Goal: Task Accomplishment & Management: Complete application form

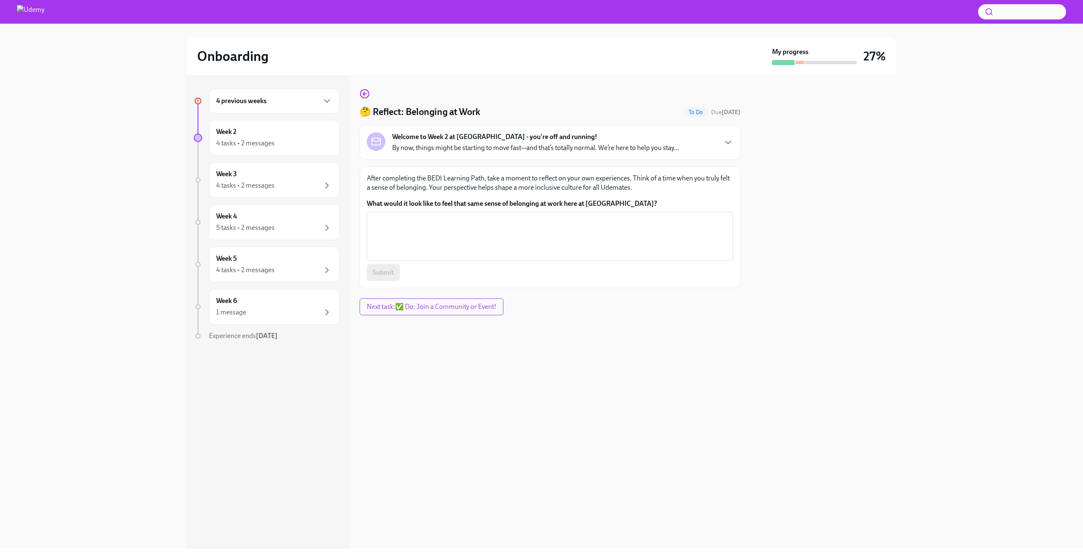
click at [277, 108] on div "4 previous weeks" at bounding box center [274, 101] width 130 height 25
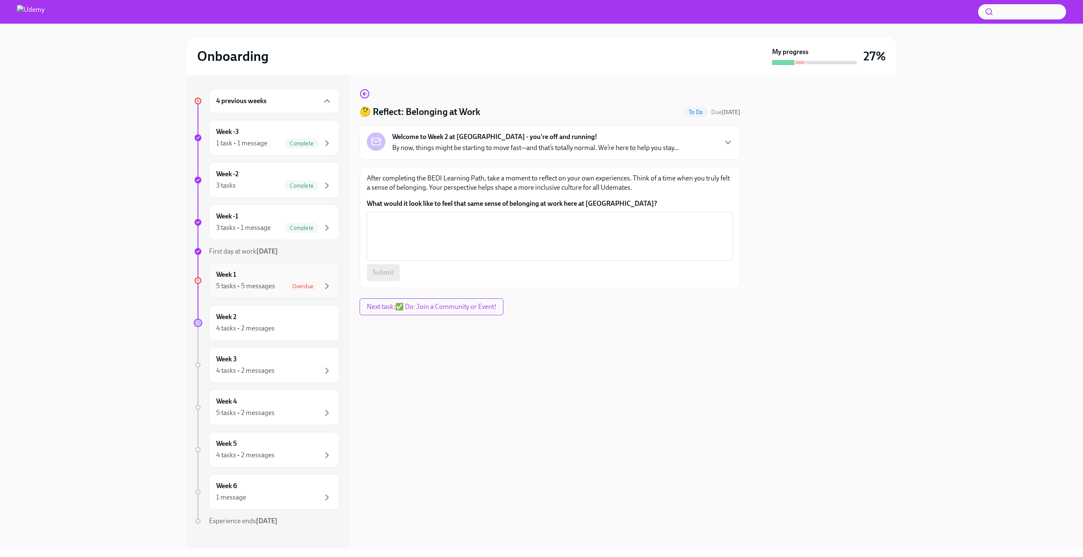
click at [265, 290] on div "5 tasks • 5 messages" at bounding box center [245, 286] width 59 height 9
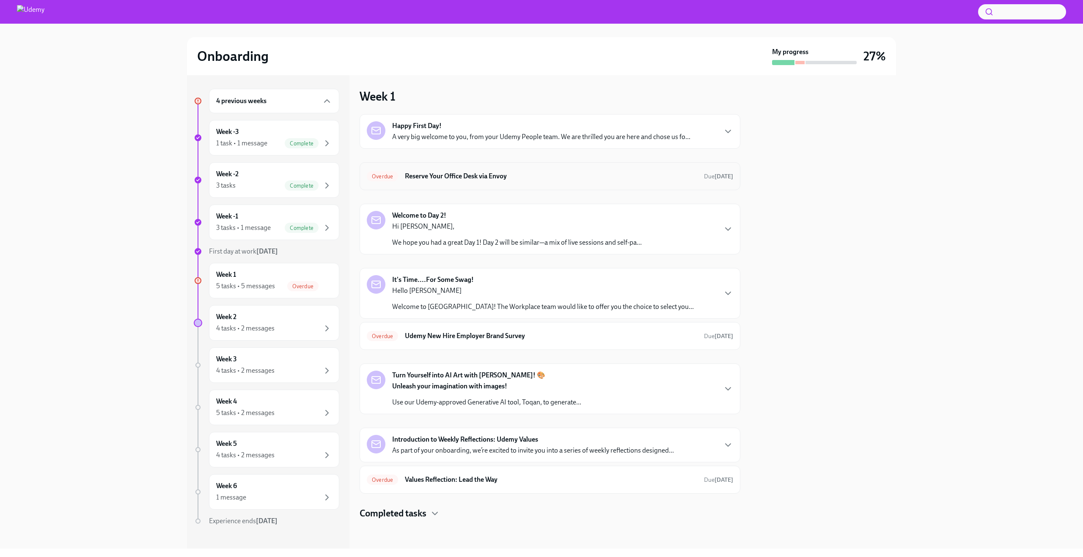
click at [492, 178] on h6 "Reserve Your Office Desk via Envoy" at bounding box center [551, 176] width 292 height 9
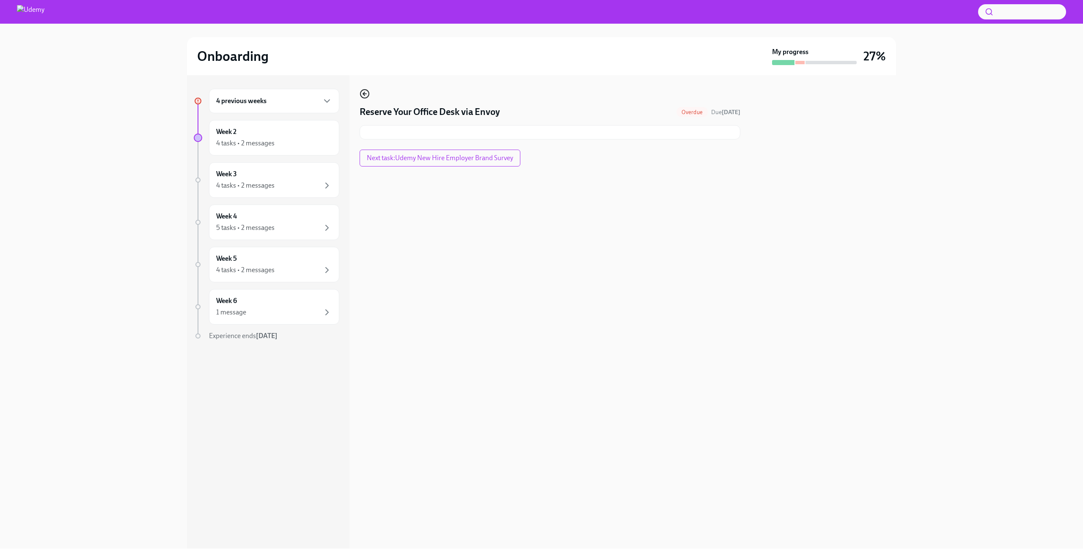
click at [365, 96] on icon "button" at bounding box center [365, 94] width 10 height 10
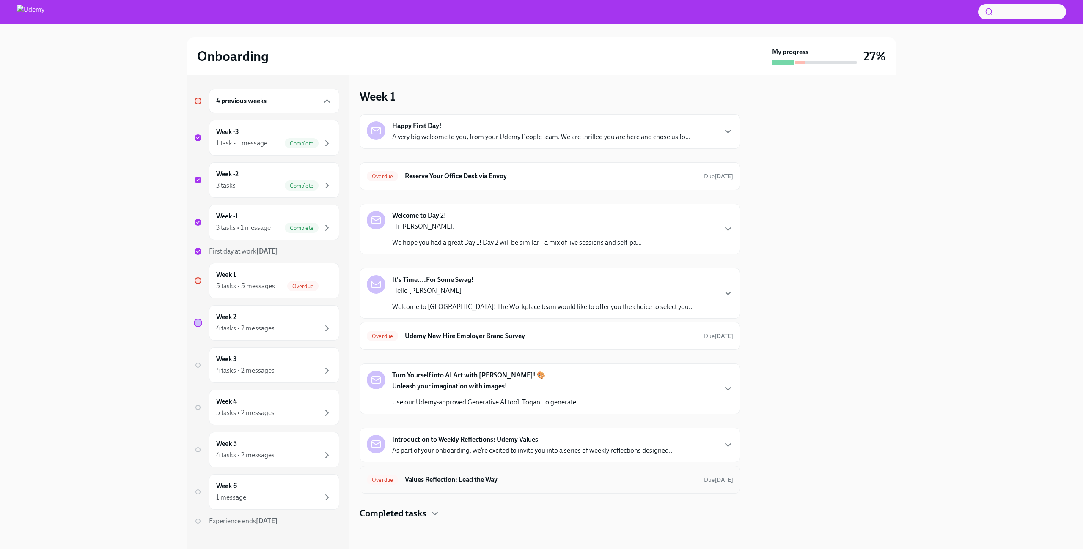
click at [470, 478] on h6 "Values Reflection: Lead the Way" at bounding box center [551, 479] width 292 height 9
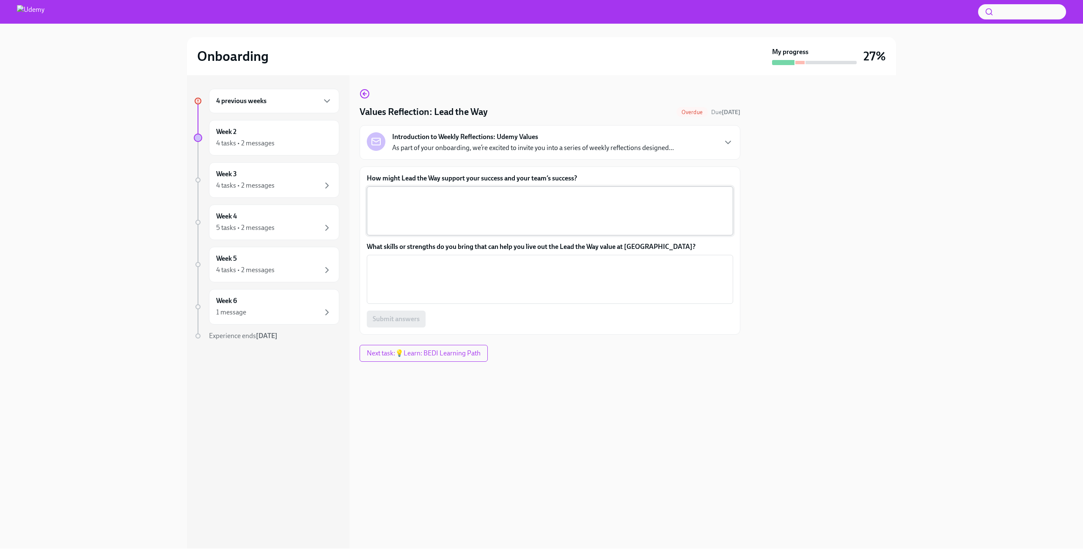
click at [447, 211] on textarea "How might Lead the Way support your success and your team’s success?" at bounding box center [550, 211] width 356 height 41
type textarea "B"
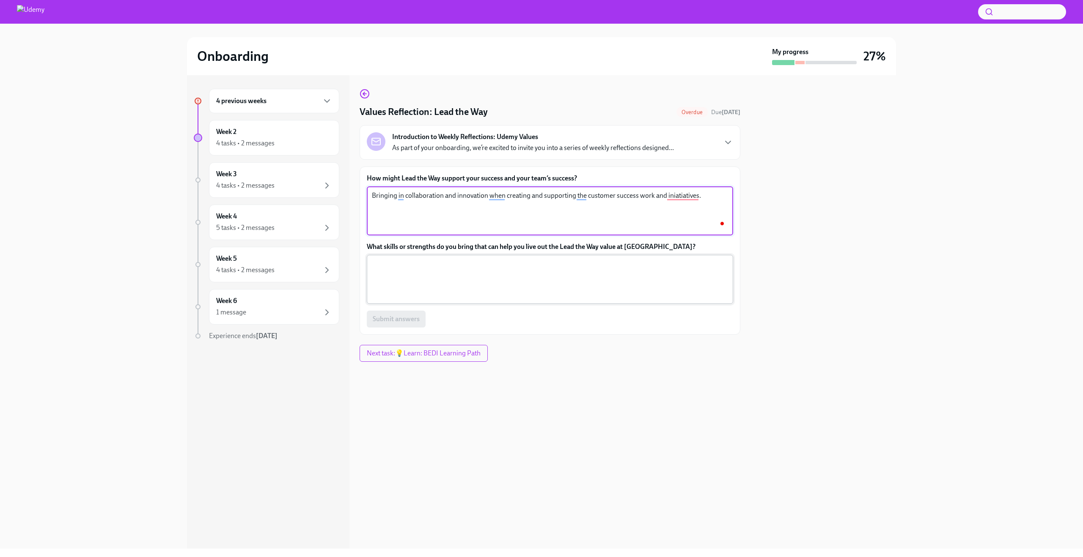
type textarea "Bringing in collaboration and innovation when creating and supporting the custo…"
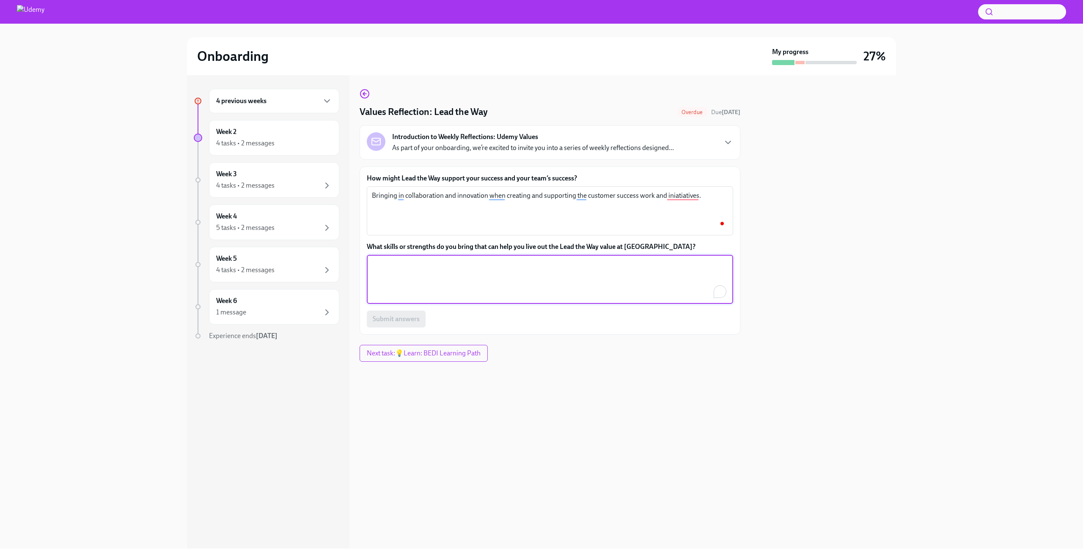
click at [409, 283] on textarea "What skills or strengths do you bring that can help you live out the Lead the W…" at bounding box center [550, 279] width 356 height 41
type textarea "A highly collaborative mindset, curiosity to continue learning and improving on…"
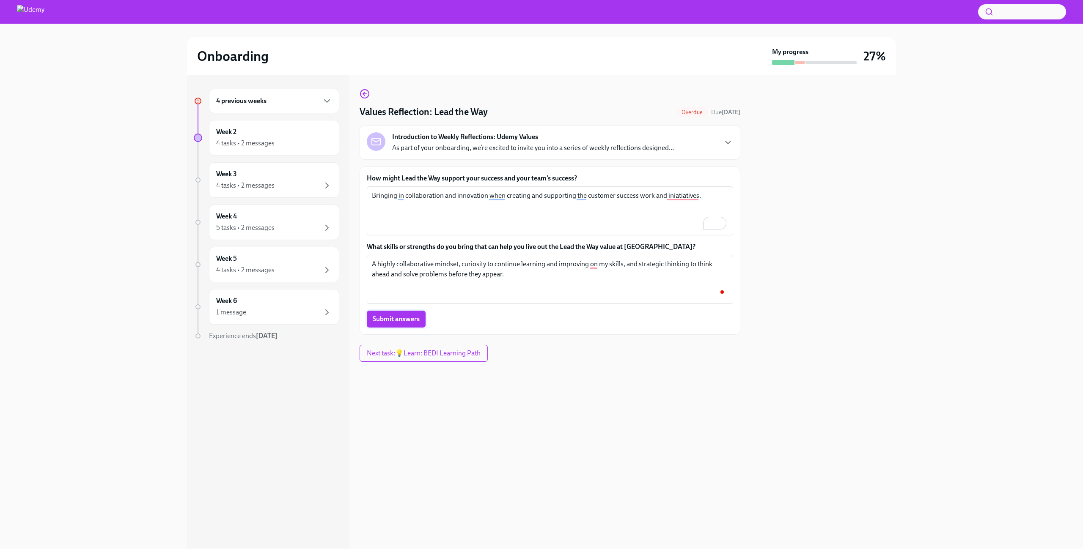
click at [395, 317] on span "Submit answers" at bounding box center [396, 319] width 47 height 8
click at [274, 147] on div "4 tasks • 2 messages" at bounding box center [274, 143] width 116 height 10
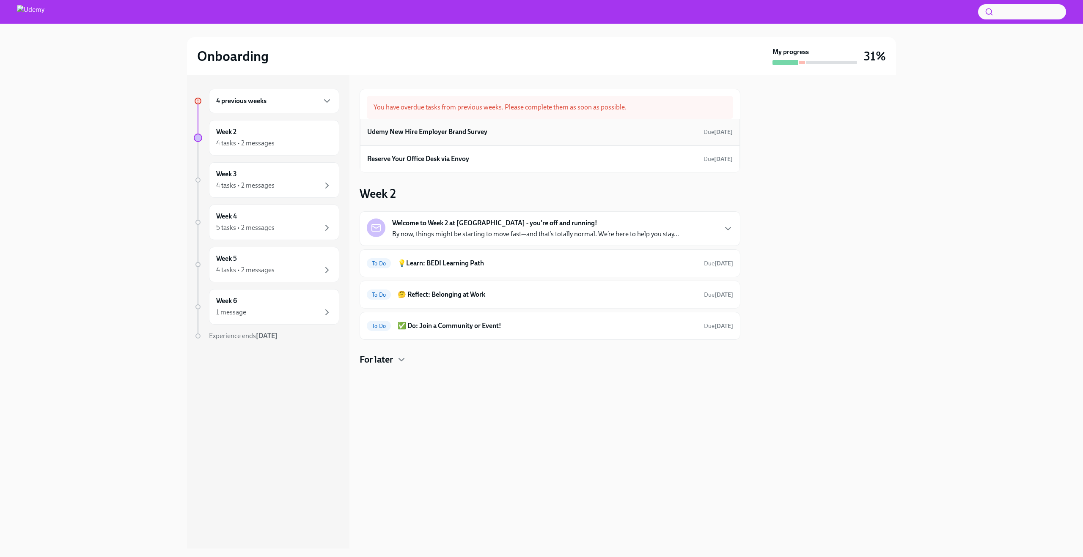
click at [473, 135] on h6 "Udemy New Hire Employer Brand Survey" at bounding box center [427, 131] width 120 height 9
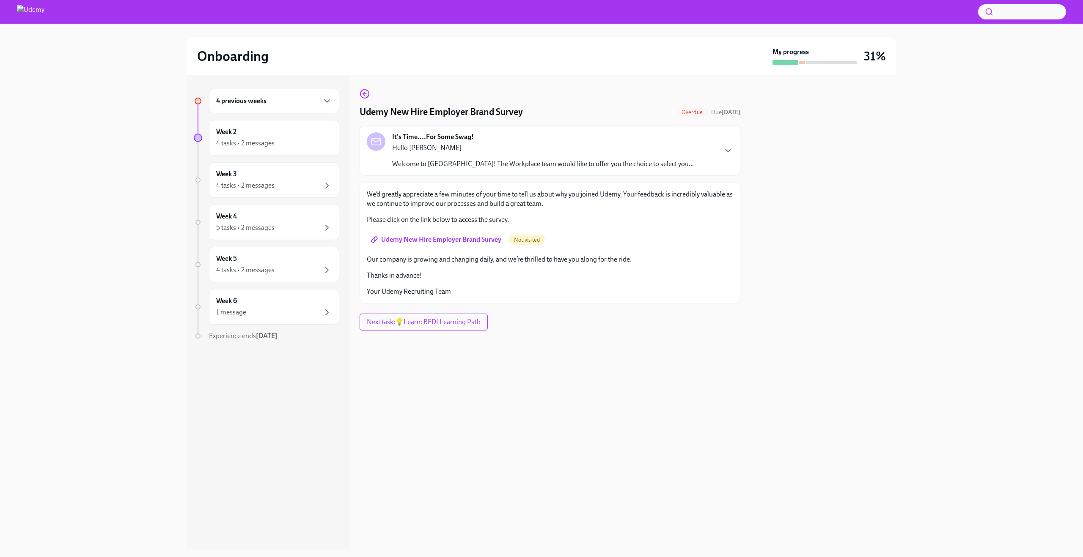
click at [442, 244] on span "Udemy New Hire Employer Brand Survey" at bounding box center [437, 240] width 129 height 8
click at [429, 318] on span "Next task : 💡Learn: BEDI Learning Path" at bounding box center [423, 322] width 116 height 8
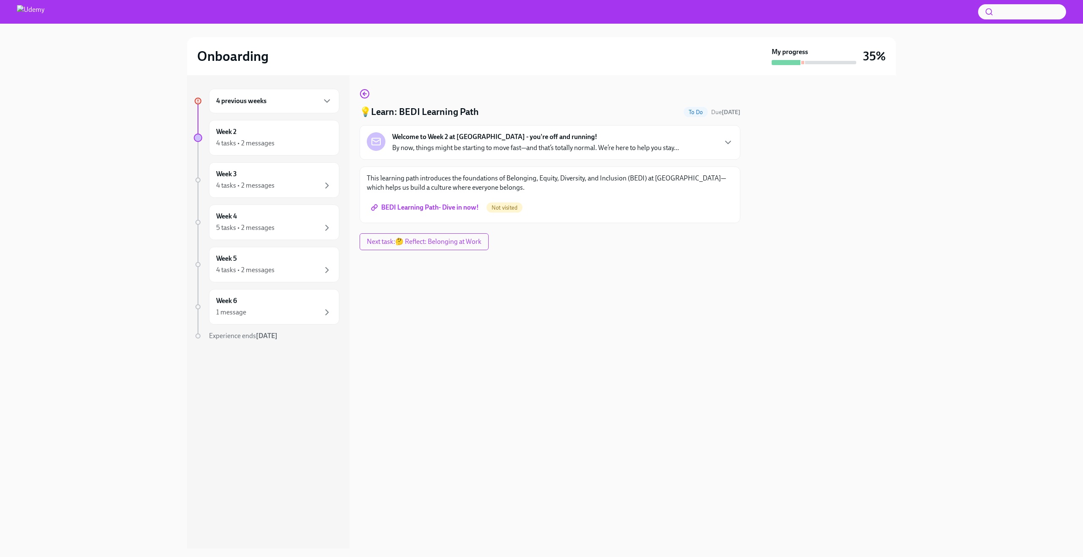
click at [451, 206] on span "BEDI Learning Path- Dive in now!" at bounding box center [426, 207] width 106 height 8
click at [443, 241] on span "Next task : 🤔 Reflect: Belonging at Work" at bounding box center [424, 242] width 118 height 8
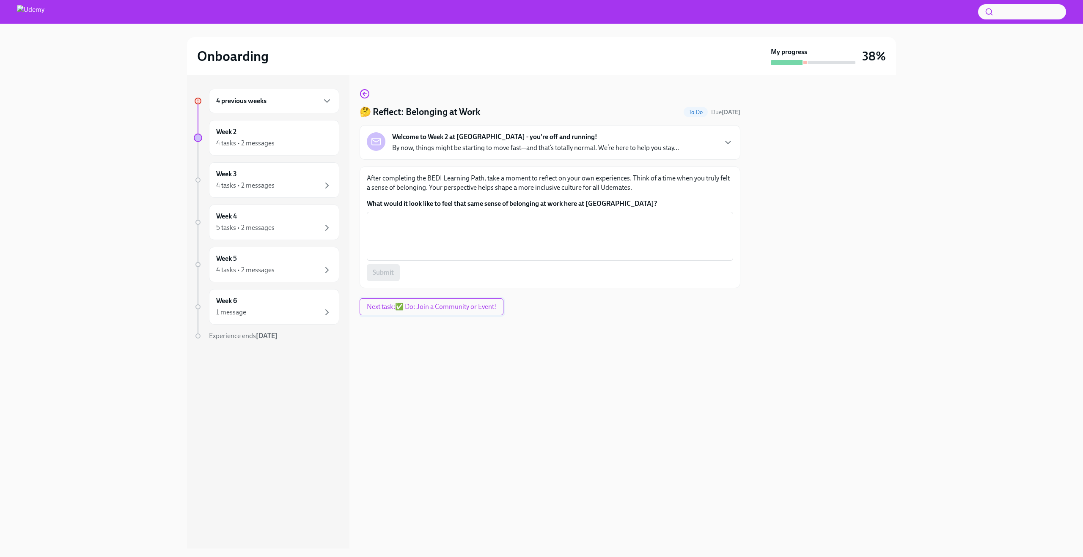
click at [443, 241] on textarea "What would it look like to feel that same sense of belonging at work here at [G…" at bounding box center [550, 236] width 356 height 41
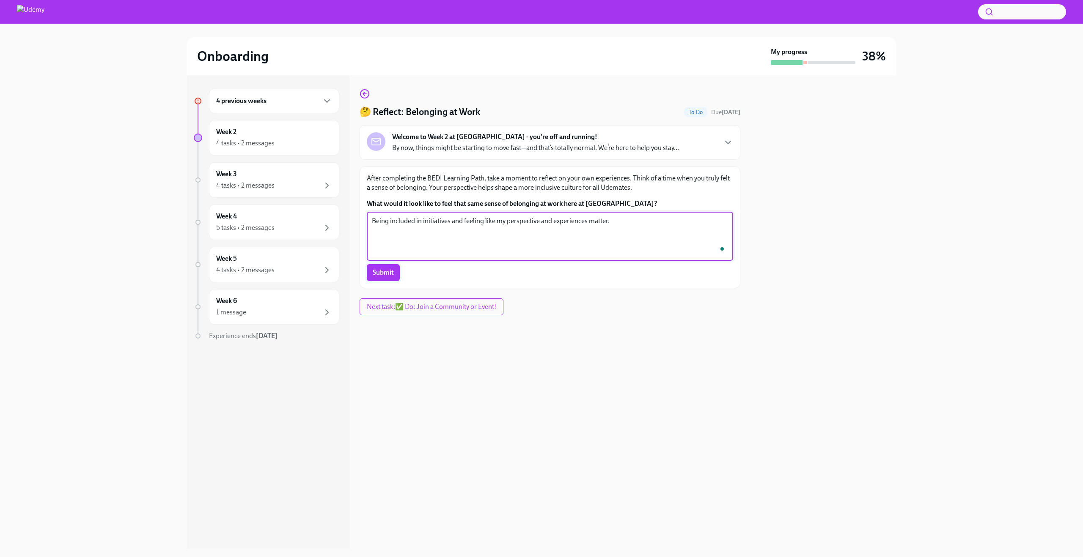
type textarea "Being included in initiatives and feeling like my perspective and experiences m…"
click at [391, 273] on span "Submit" at bounding box center [383, 273] width 21 height 8
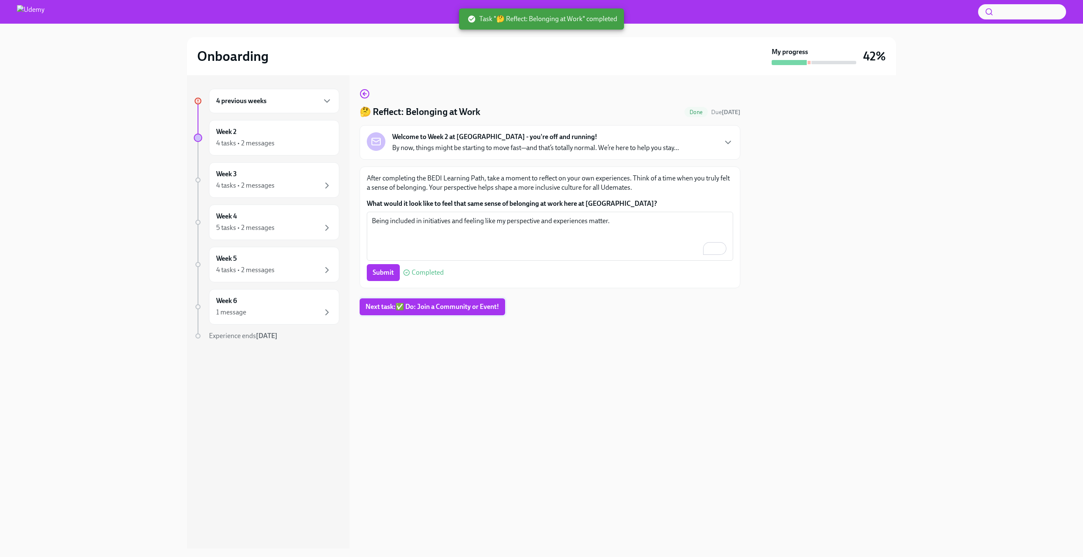
click at [428, 308] on span "Next task : ✅ Do: Join a Community or Event!" at bounding box center [432, 307] width 134 height 8
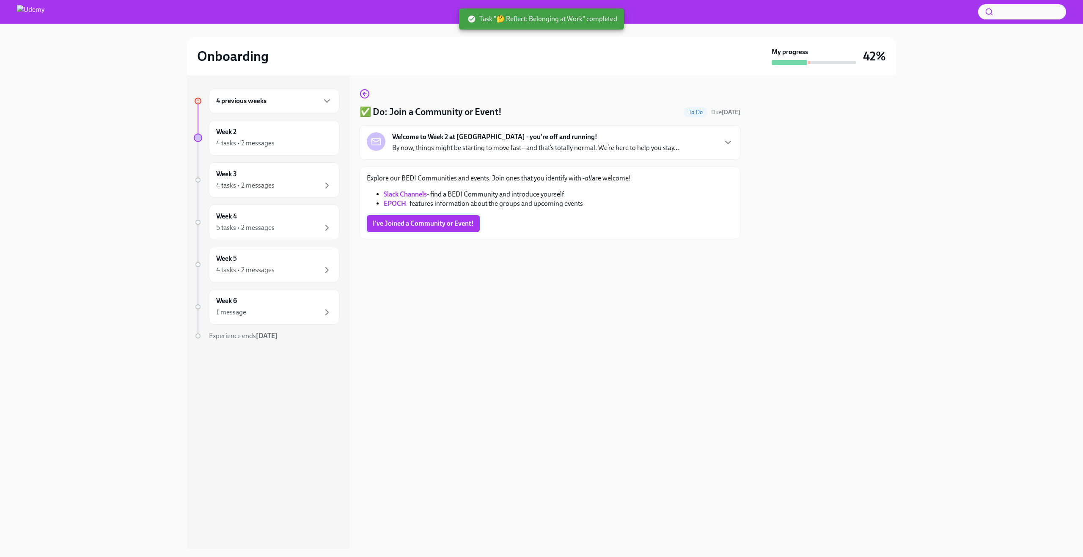
click at [438, 225] on span "I've Joined a Community or Event!" at bounding box center [423, 224] width 101 height 8
click at [368, 93] on circle "button" at bounding box center [364, 94] width 8 height 8
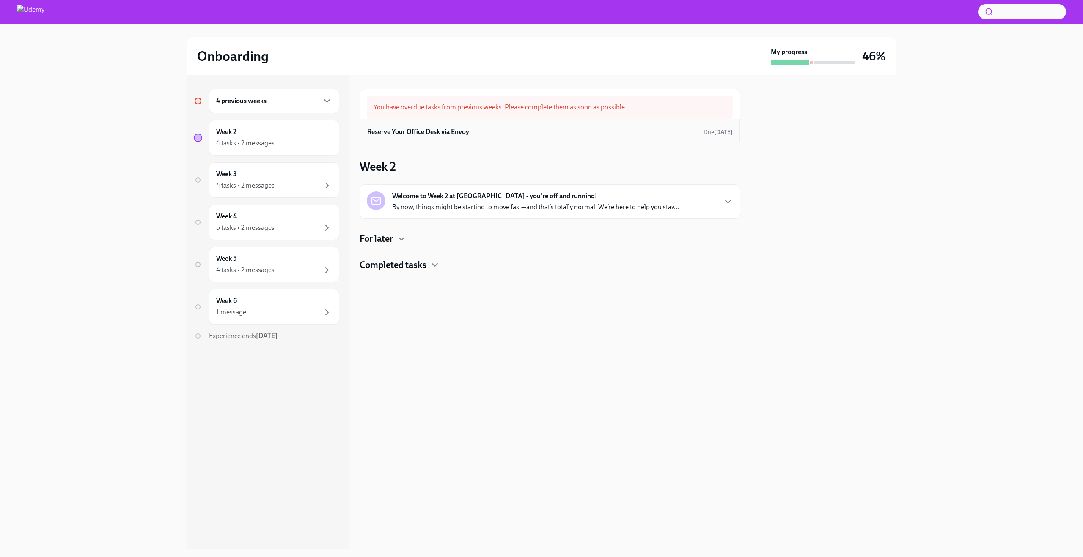
click at [457, 135] on h6 "Reserve Your Office Desk via Envoy" at bounding box center [418, 131] width 102 height 9
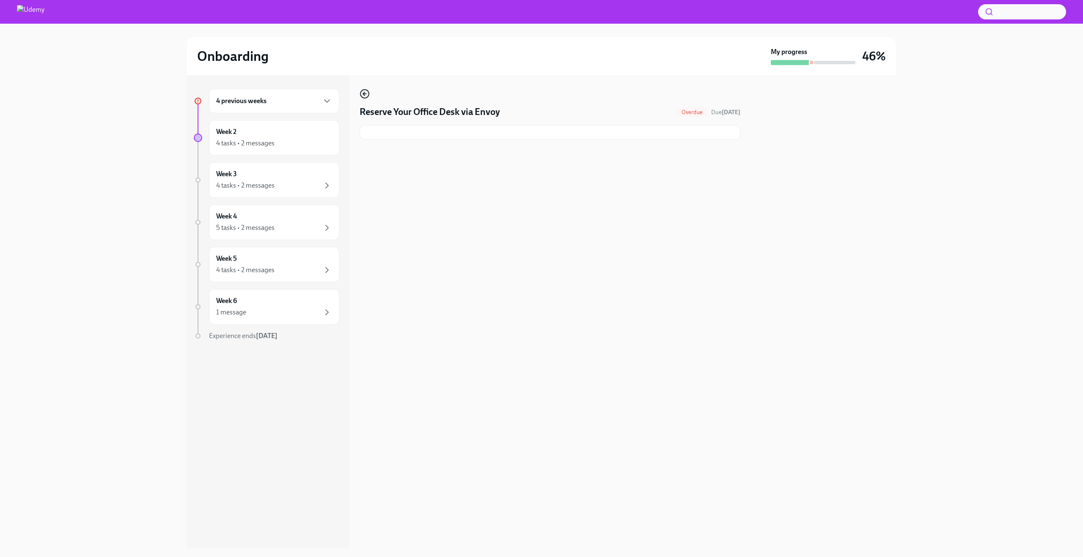
click at [362, 93] on icon "button" at bounding box center [365, 94] width 10 height 10
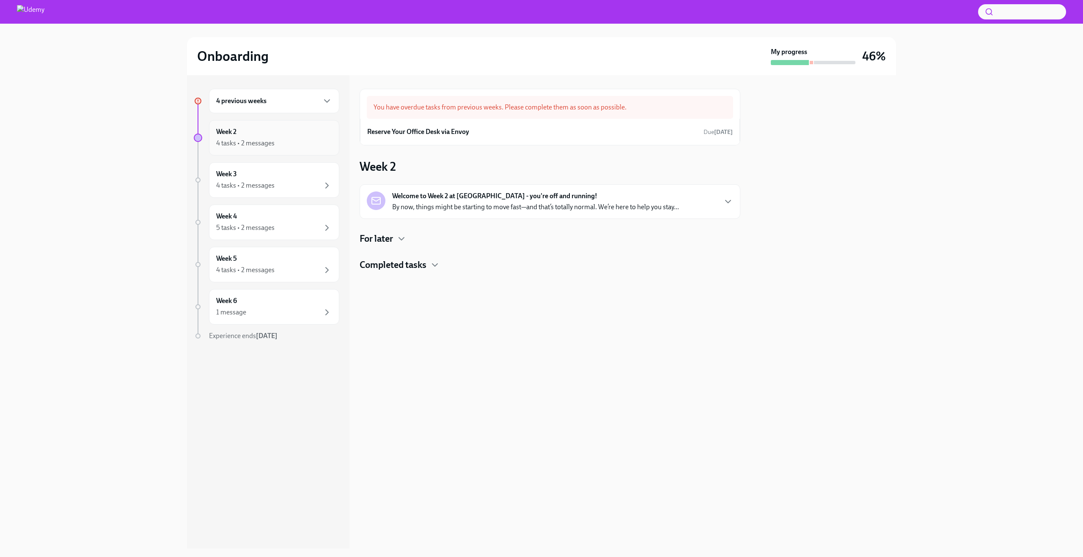
click at [293, 140] on div "4 tasks • 2 messages" at bounding box center [274, 143] width 116 height 10
click at [463, 210] on p "By now, things might be starting to move fast—and that’s totally normal. We’re …" at bounding box center [535, 207] width 287 height 9
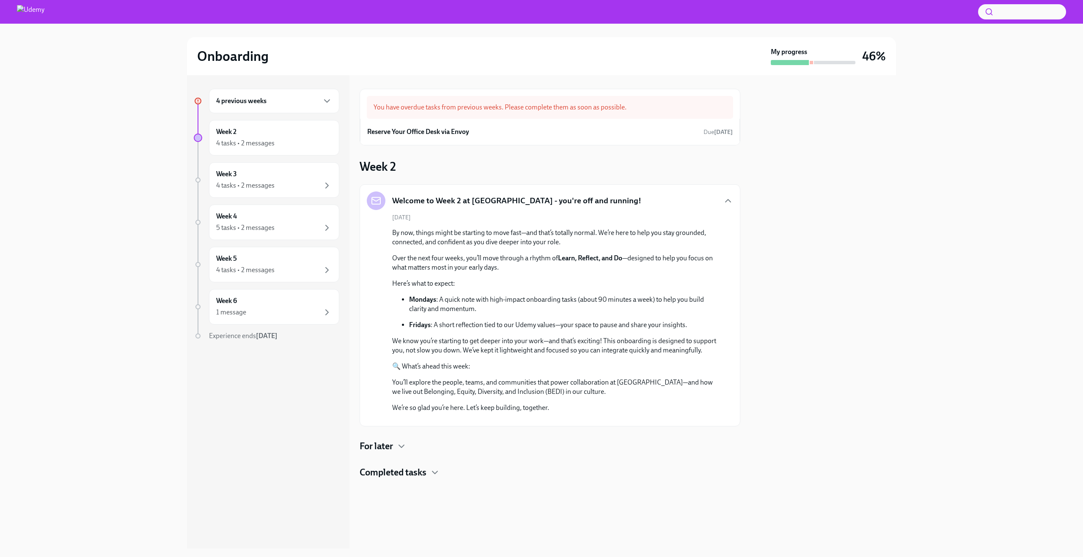
scroll to position [88, 0]
click at [393, 453] on h4 "For later" at bounding box center [376, 446] width 33 height 13
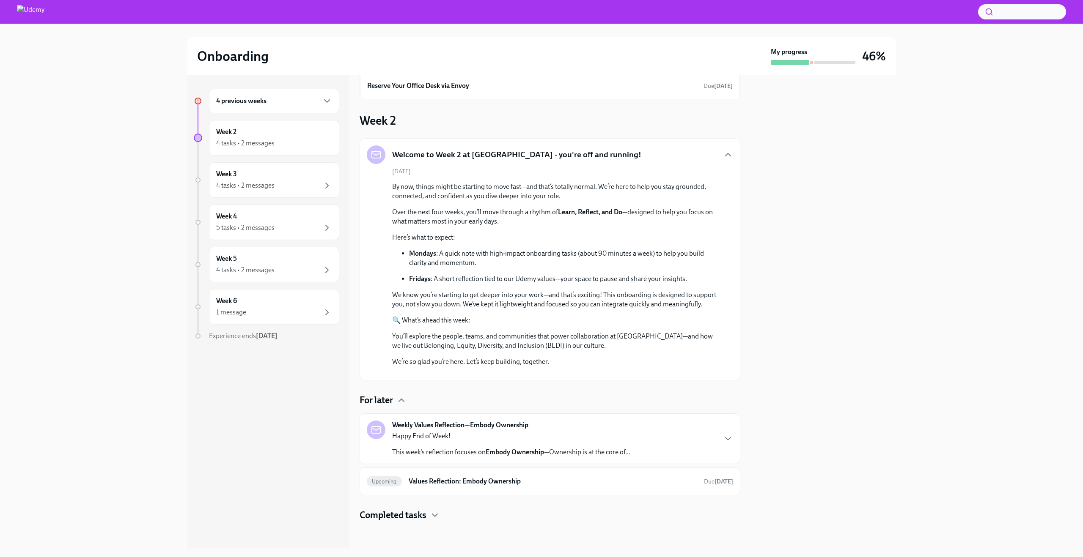
scroll to position [176, 0]
